Goal: Task Accomplishment & Management: Use online tool/utility

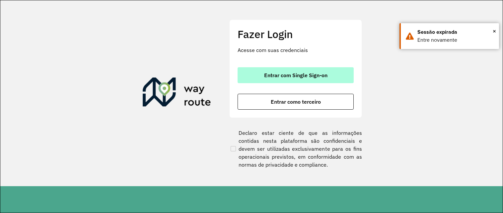
click at [307, 79] on button "Entrar com Single Sign-on" at bounding box center [296, 75] width 116 height 16
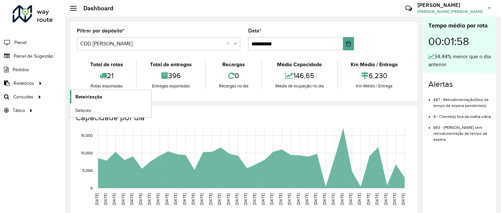
click at [79, 97] on span "Roteirização" at bounding box center [88, 97] width 27 height 7
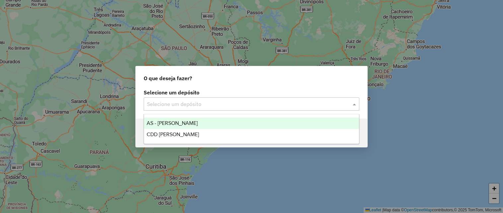
click at [242, 101] on input "text" at bounding box center [245, 105] width 196 height 8
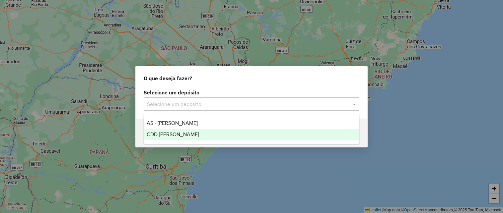
click at [205, 136] on div "CDD Mogi Mirim" at bounding box center [251, 134] width 215 height 11
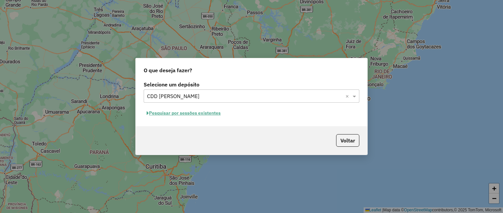
click at [177, 117] on button "Pesquisar por sessões existentes" at bounding box center [184, 113] width 80 height 10
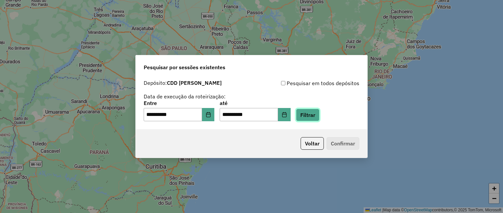
click at [314, 117] on button "Filtrar" at bounding box center [308, 115] width 24 height 13
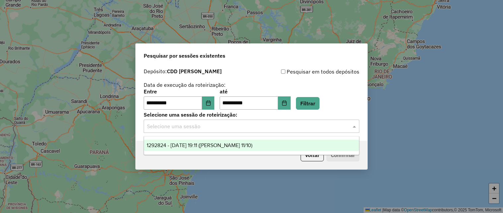
click at [276, 127] on input "text" at bounding box center [245, 127] width 196 height 8
click at [264, 146] on div "1292824 - 11/10/2025 19:11 (Mogi Mirim 11/10)" at bounding box center [251, 145] width 215 height 11
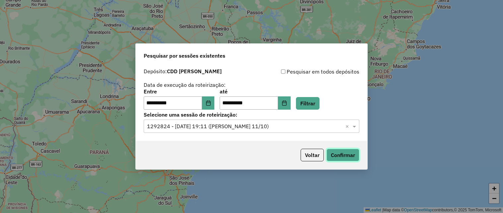
click at [338, 158] on button "Confirmar" at bounding box center [343, 155] width 33 height 13
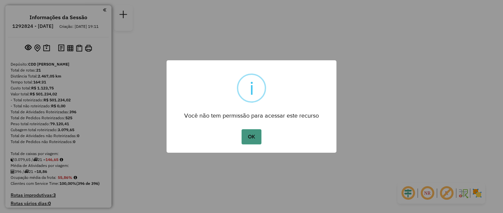
click at [248, 133] on button "OK" at bounding box center [252, 136] width 20 height 15
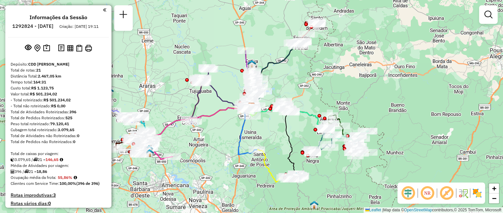
scroll to position [435, 0]
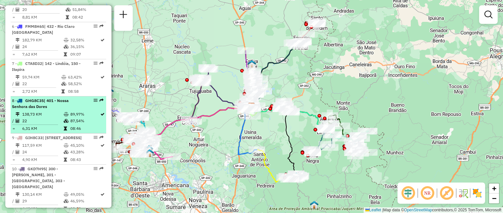
click at [50, 110] on div "8 - GHG8C35 | 401 - Nossa Senhora das Dores" at bounding box center [47, 104] width 70 height 12
select select "**********"
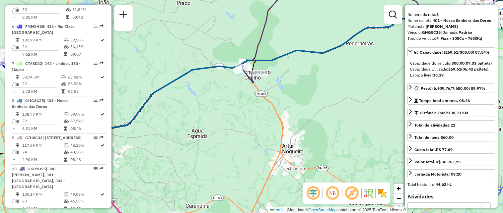
scroll to position [0, 0]
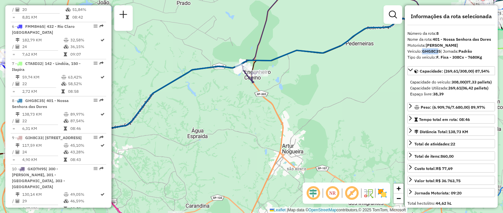
drag, startPoint x: 440, startPoint y: 51, endPoint x: 423, endPoint y: 52, distance: 16.9
click at [423, 52] on strong "GHG8C35" at bounding box center [431, 51] width 19 height 5
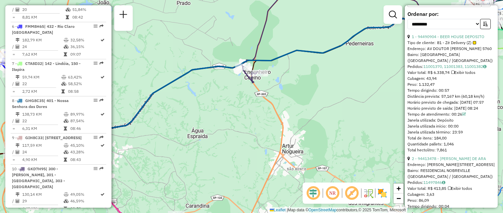
scroll to position [242, 0]
